Goal: Information Seeking & Learning: Learn about a topic

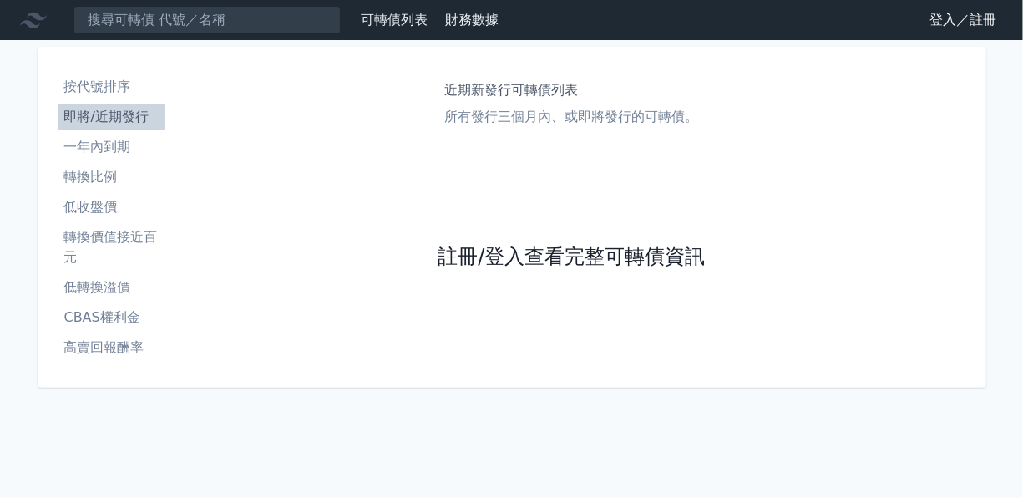
click at [582, 262] on link "註冊/登入查看完整可轉債資訊" at bounding box center [571, 257] width 267 height 27
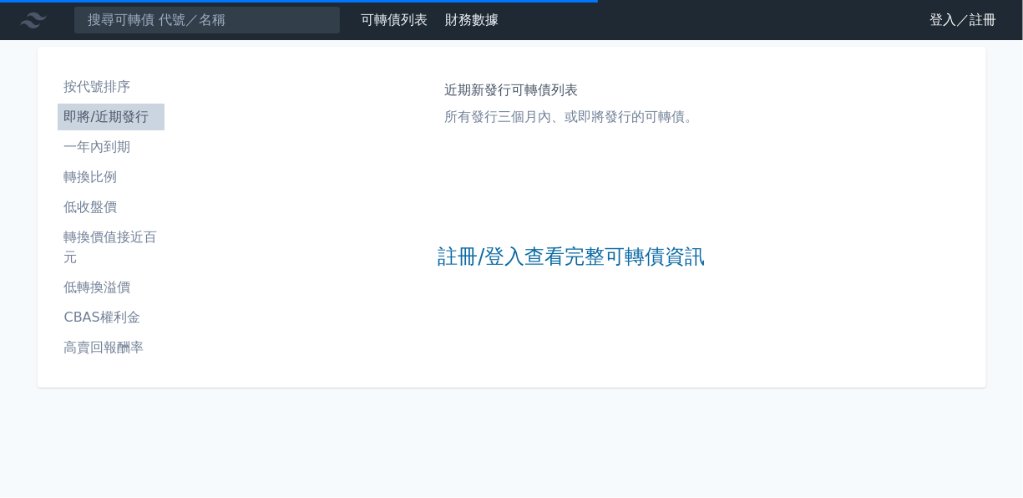
click at [836, 415] on div "可轉債列表 財務數據 可轉債列表 財務數據 登入／註冊 登入／註冊 按代號排序 即將/近期發行 一年內到期 轉換比例 低收盤價 轉換價值接近百元" at bounding box center [511, 249] width 1023 height 498
click at [569, 256] on link "註冊/登入查看完整可轉債資訊" at bounding box center [571, 257] width 267 height 27
click at [112, 342] on li "高賣回報酬率" at bounding box center [111, 347] width 107 height 20
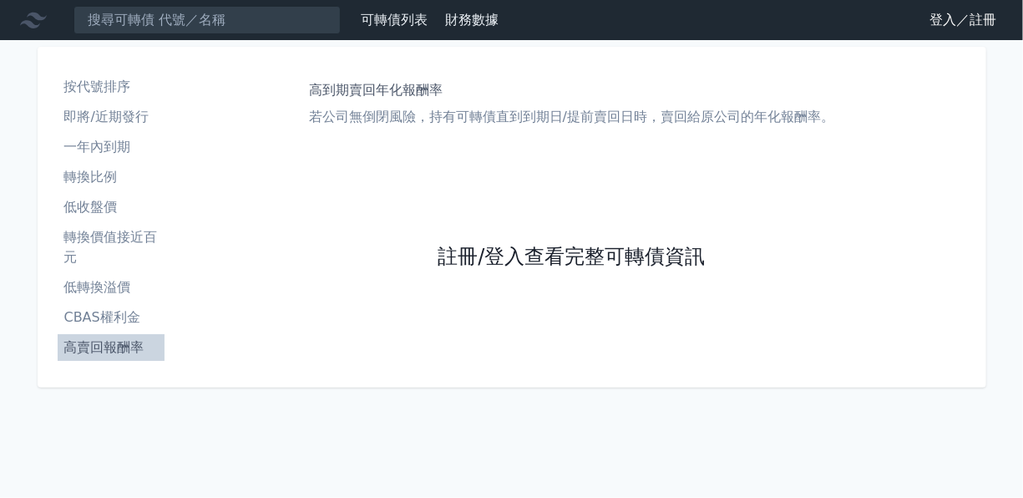
click at [477, 247] on link "註冊/登入查看完整可轉債資訊" at bounding box center [571, 257] width 267 height 27
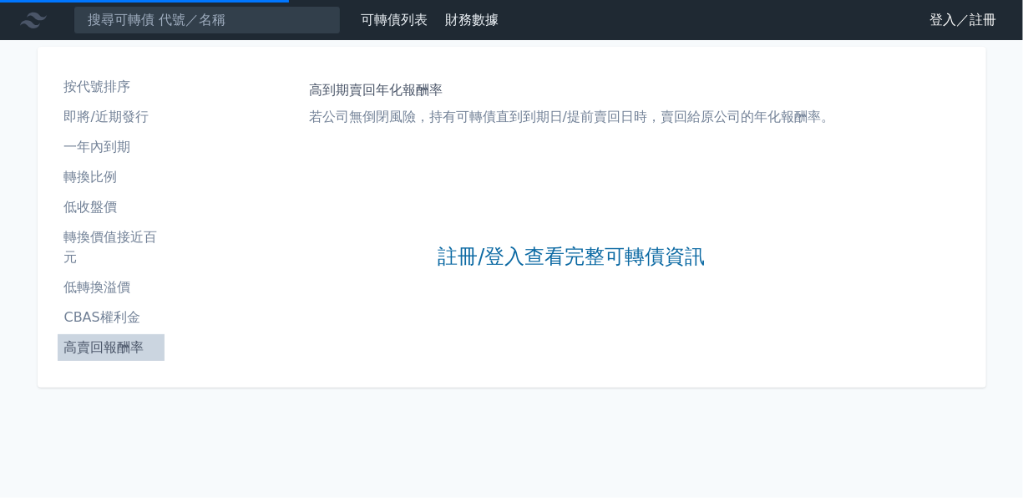
click at [89, 319] on li "CBAS權利金" at bounding box center [111, 317] width 107 height 20
click at [93, 342] on li "高賣回報酬率" at bounding box center [111, 347] width 107 height 20
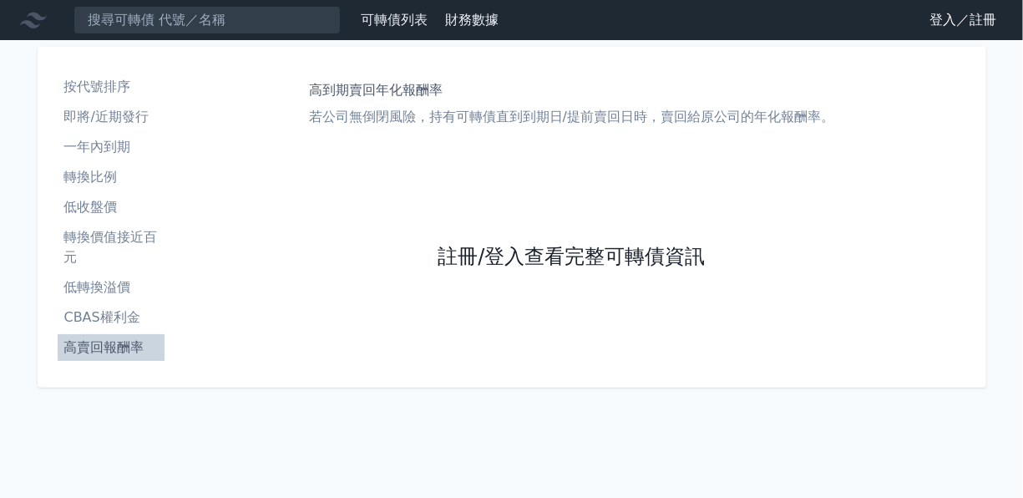
click at [572, 258] on link "註冊/登入查看完整可轉債資訊" at bounding box center [571, 257] width 267 height 27
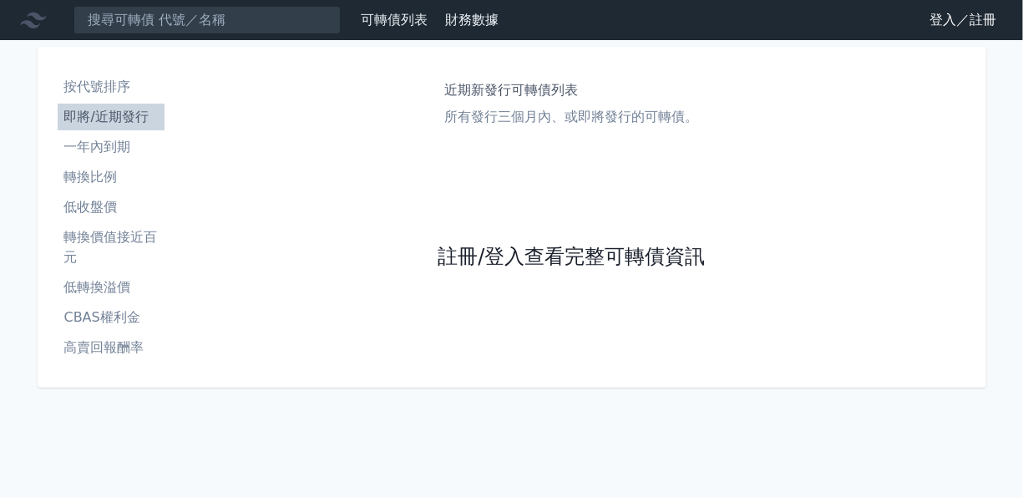
click at [473, 260] on link "註冊/登入查看完整可轉債資訊" at bounding box center [571, 257] width 267 height 27
click at [534, 266] on link "註冊/登入查看完整可轉債資訊" at bounding box center [571, 257] width 267 height 27
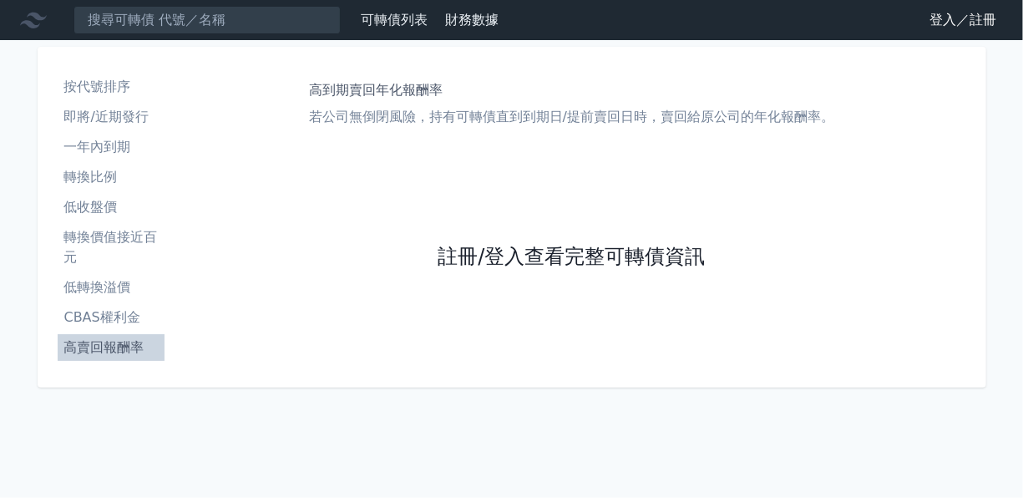
click at [504, 260] on link "註冊/登入查看完整可轉債資訊" at bounding box center [571, 257] width 267 height 27
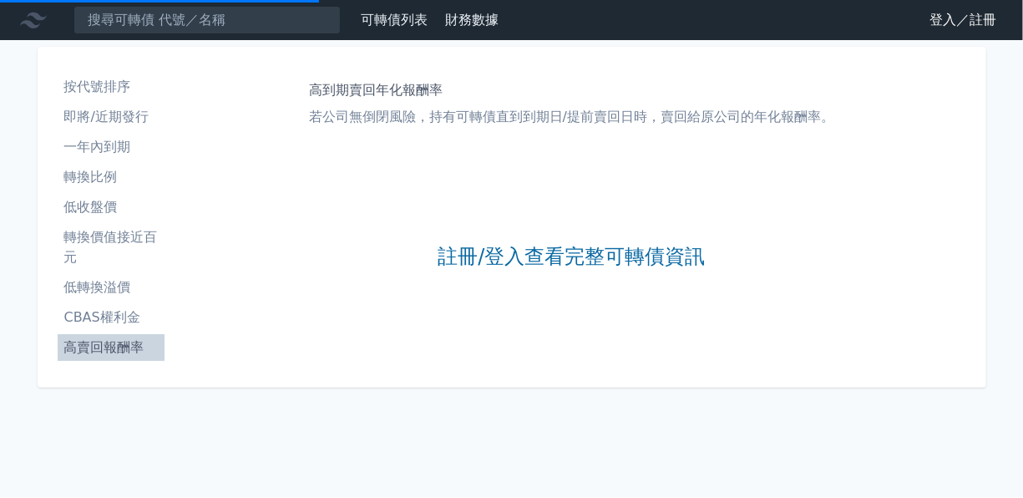
click at [350, 342] on div "高到期賣回年化報酬率 若公司無倒閉風險，持有可轉債直到到期日/提前賣回日時，賣回給原公司的年化報酬率。 註冊/登入查看完整可轉債資訊" at bounding box center [572, 217] width 802 height 301
drag, startPoint x: 458, startPoint y: 117, endPoint x: 303, endPoint y: 113, distance: 155.4
click at [303, 113] on div "高到期賣回年化報酬率 若公司無倒閉風險，持有可轉債直到到期日/提前賣回日時，賣回給原公司的年化報酬率。 註冊/登入查看完整可轉債資訊" at bounding box center [572, 217] width 802 height 301
click at [389, 210] on div "高到期賣回年化報酬率 若公司無倒閉風險，持有可轉債直到到期日/提前賣回日時，賣回給原公司的年化報酬率。 註冊/登入查看完整可轉債資訊" at bounding box center [572, 217] width 802 height 301
drag, startPoint x: 594, startPoint y: 112, endPoint x: 630, endPoint y: 110, distance: 36.8
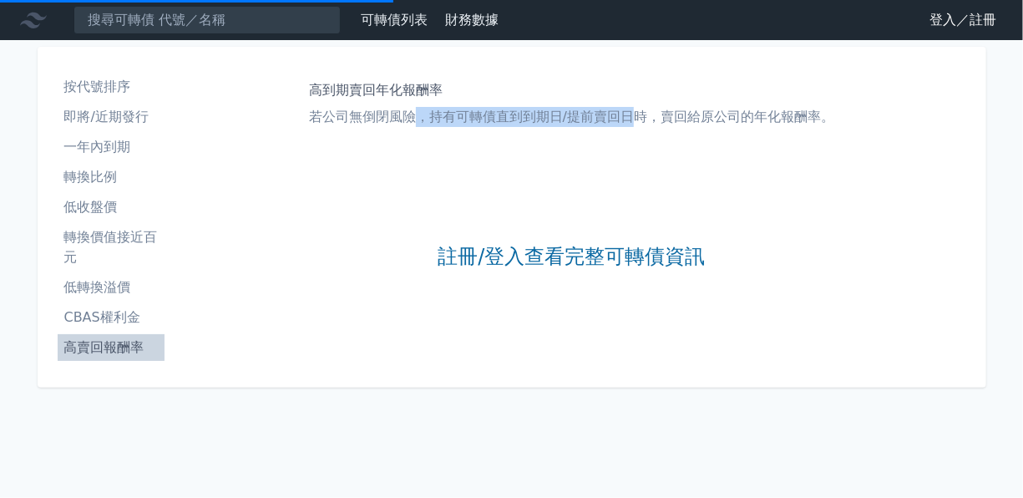
click at [630, 110] on p "若公司無倒閉風險，持有可轉債直到到期日/提前賣回日時，賣回給原公司的年化報酬率。" at bounding box center [571, 117] width 525 height 20
click at [87, 318] on li "CBAS權利金" at bounding box center [111, 317] width 107 height 20
